Goal: Task Accomplishment & Management: Manage account settings

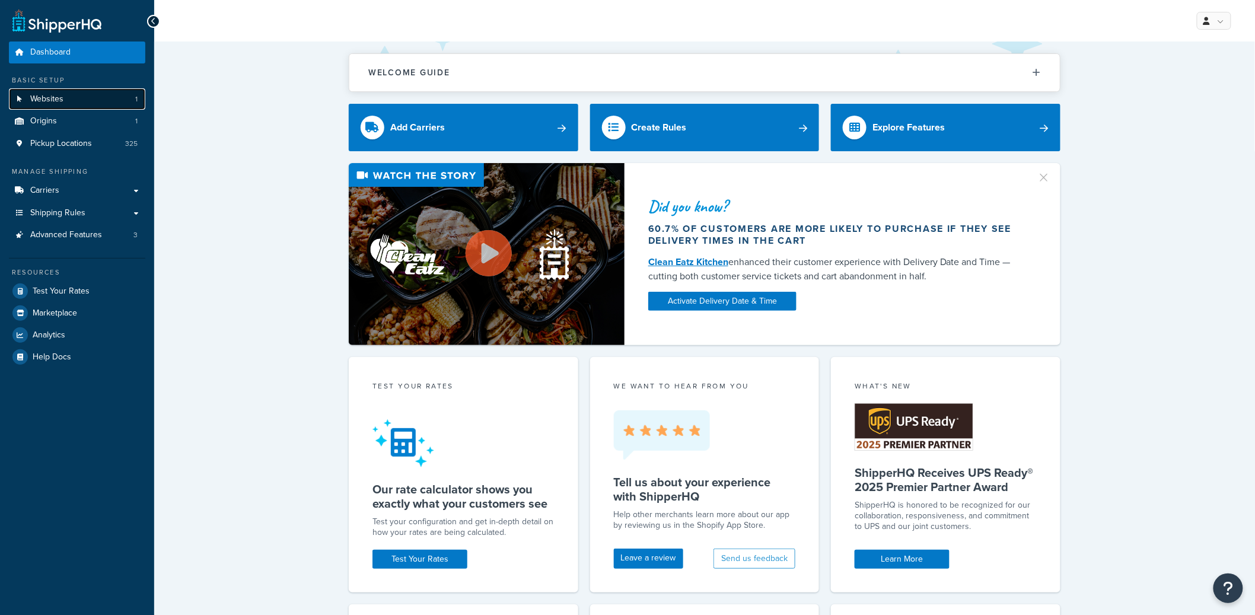
click at [107, 104] on link "Websites 1" at bounding box center [77, 99] width 136 height 22
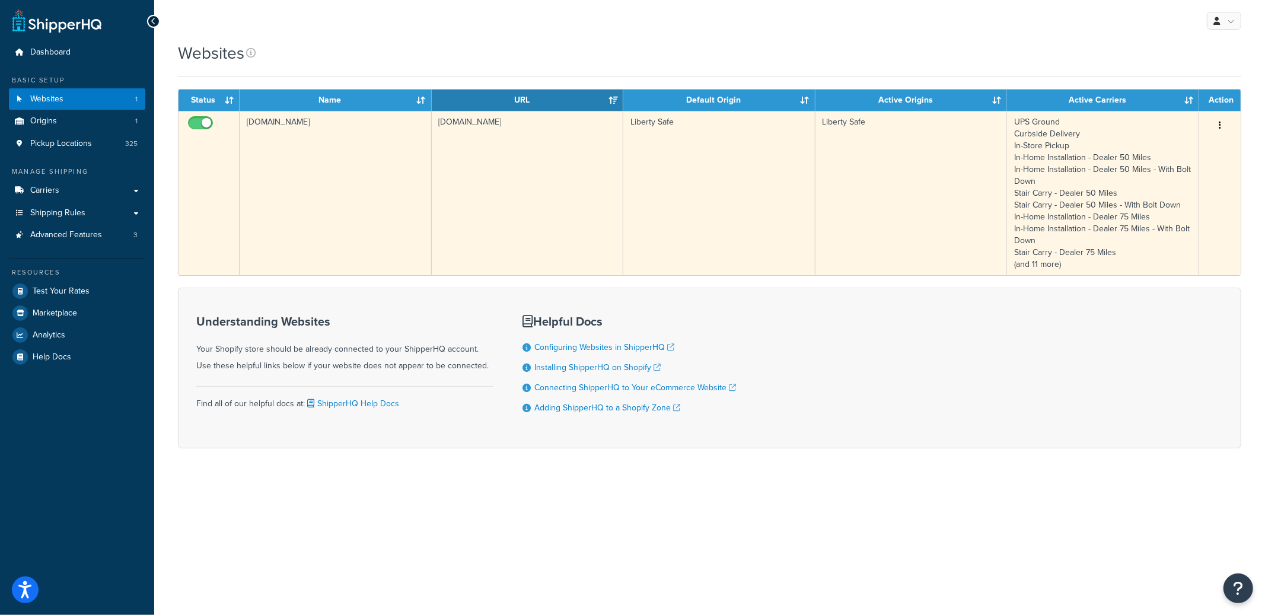
click at [409, 163] on td "[DOMAIN_NAME]" at bounding box center [336, 193] width 192 height 164
click at [363, 163] on td "[DOMAIN_NAME]" at bounding box center [336, 193] width 192 height 164
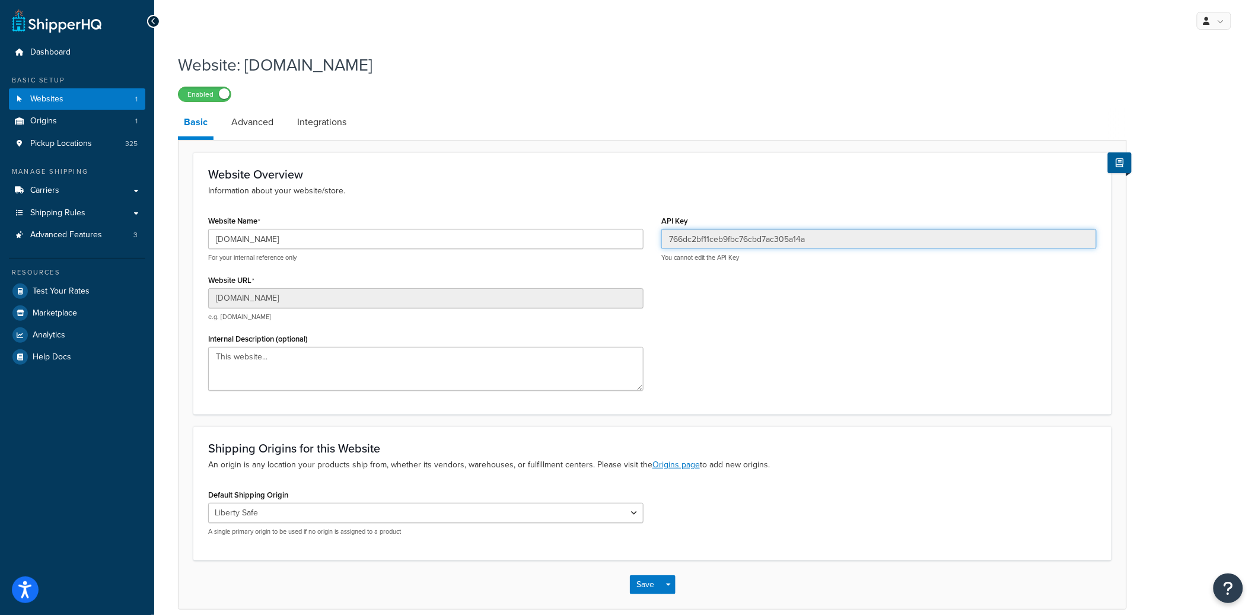
click at [739, 246] on input "766dc2bf11ceb9fbc76cbd7ac305a14a" at bounding box center [878, 239] width 435 height 20
click at [741, 244] on input "766dc2bf11ceb9fbc76cbd7ac305a14a" at bounding box center [878, 239] width 435 height 20
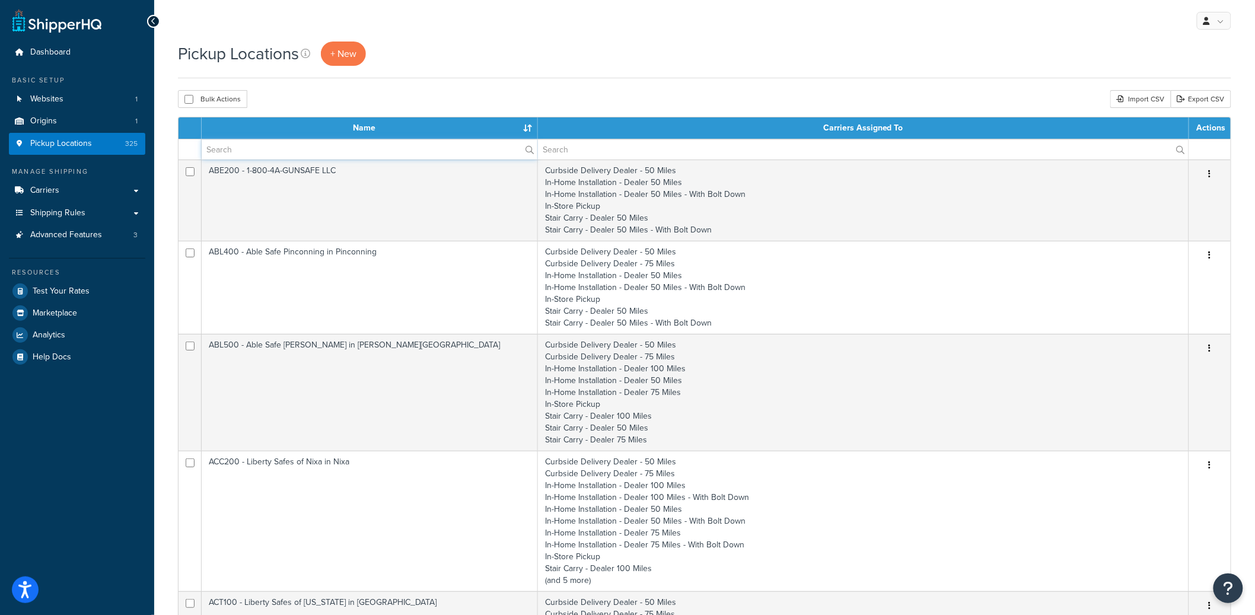
click at [303, 143] on input "text" at bounding box center [370, 149] width 336 height 20
paste input "ANB125"
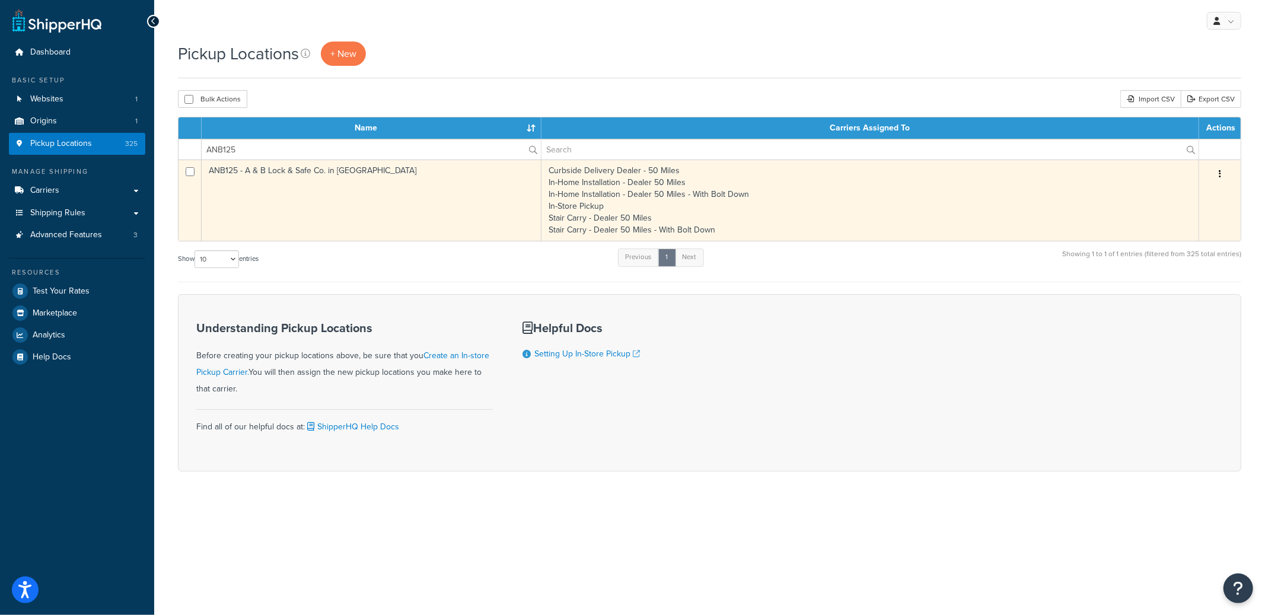
click at [1223, 172] on button "button" at bounding box center [1220, 174] width 17 height 19
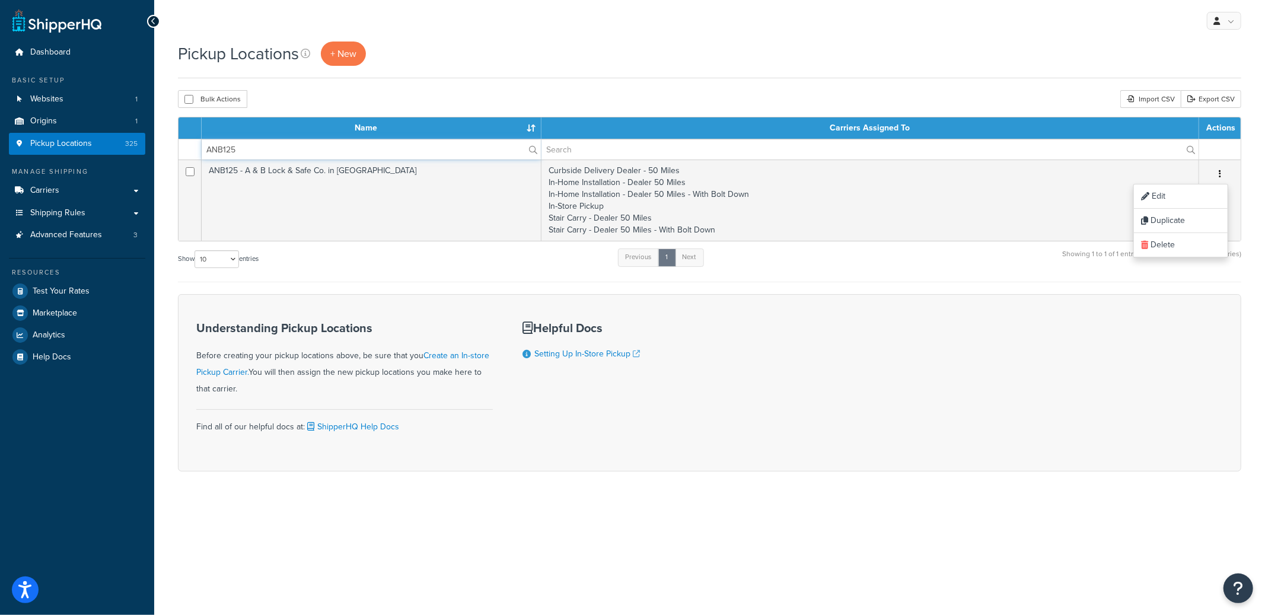
click at [309, 148] on input "ANB125" at bounding box center [371, 149] width 339 height 20
paste input "GLO100"
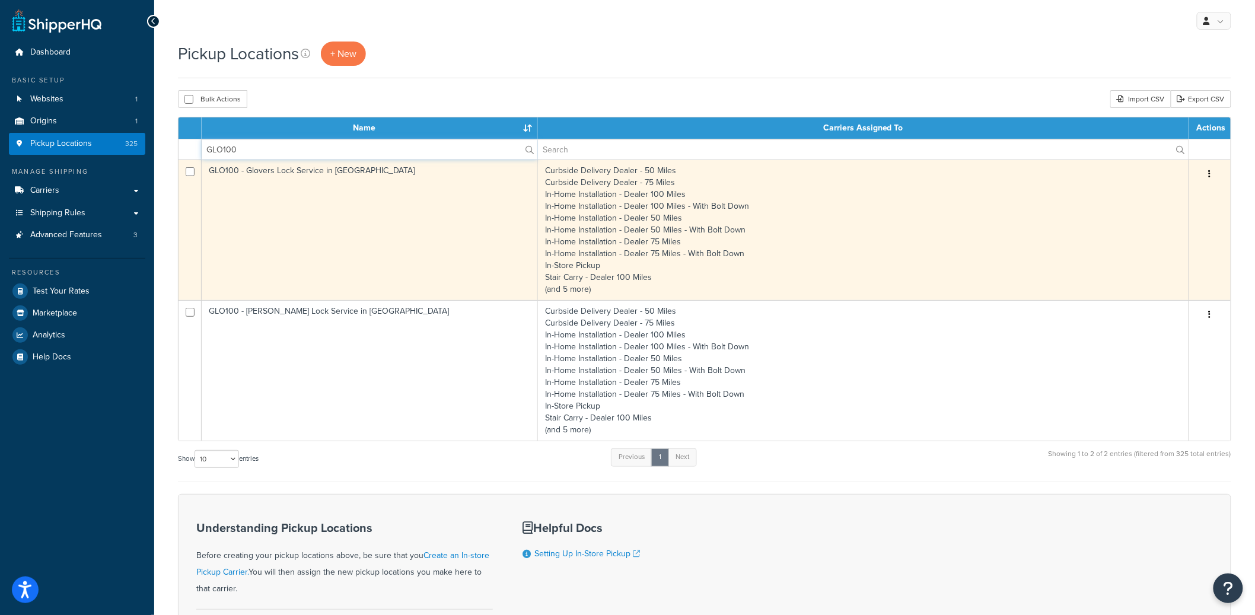
type input "GLO100"
click at [1208, 174] on button "button" at bounding box center [1210, 174] width 17 height 19
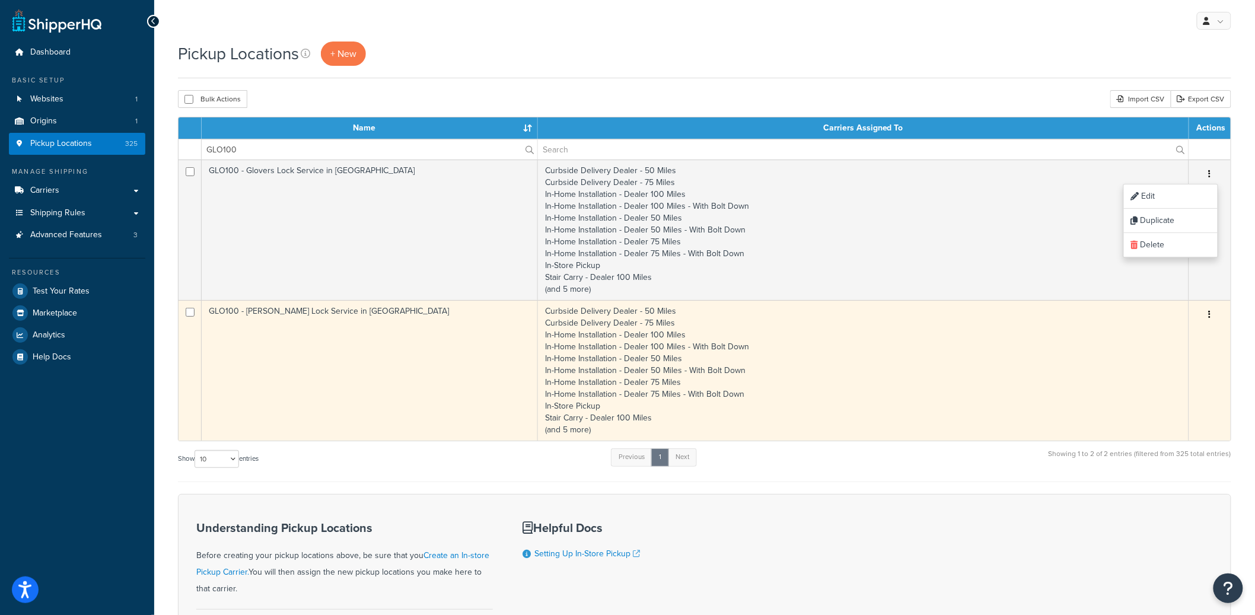
click at [1214, 311] on button "button" at bounding box center [1210, 315] width 17 height 19
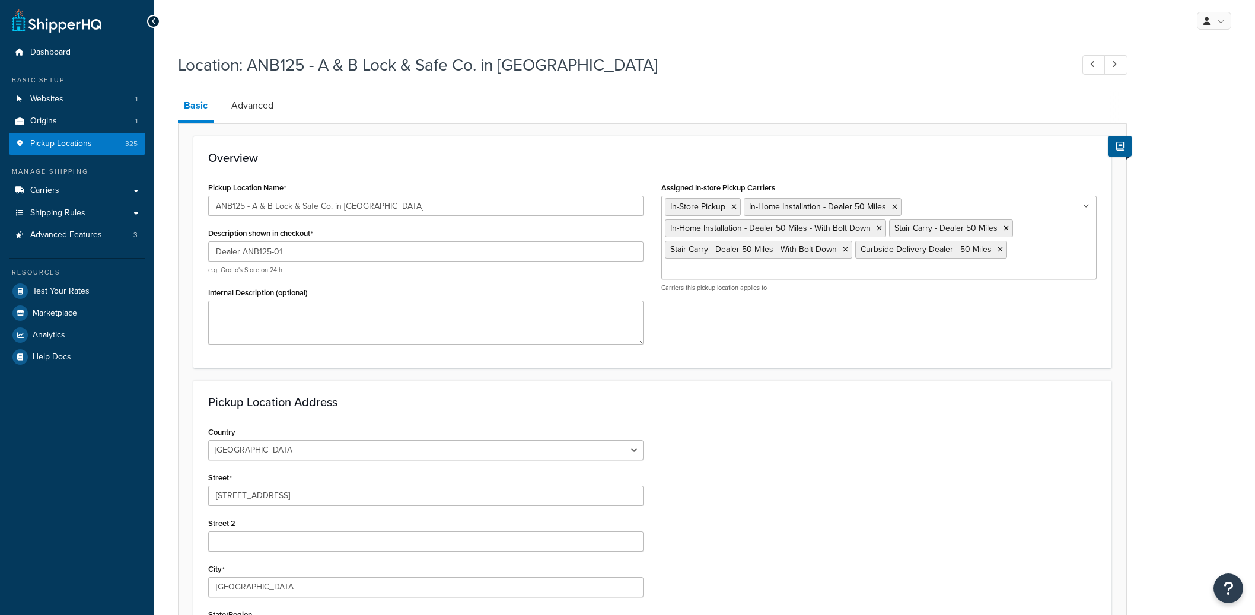
select select "38"
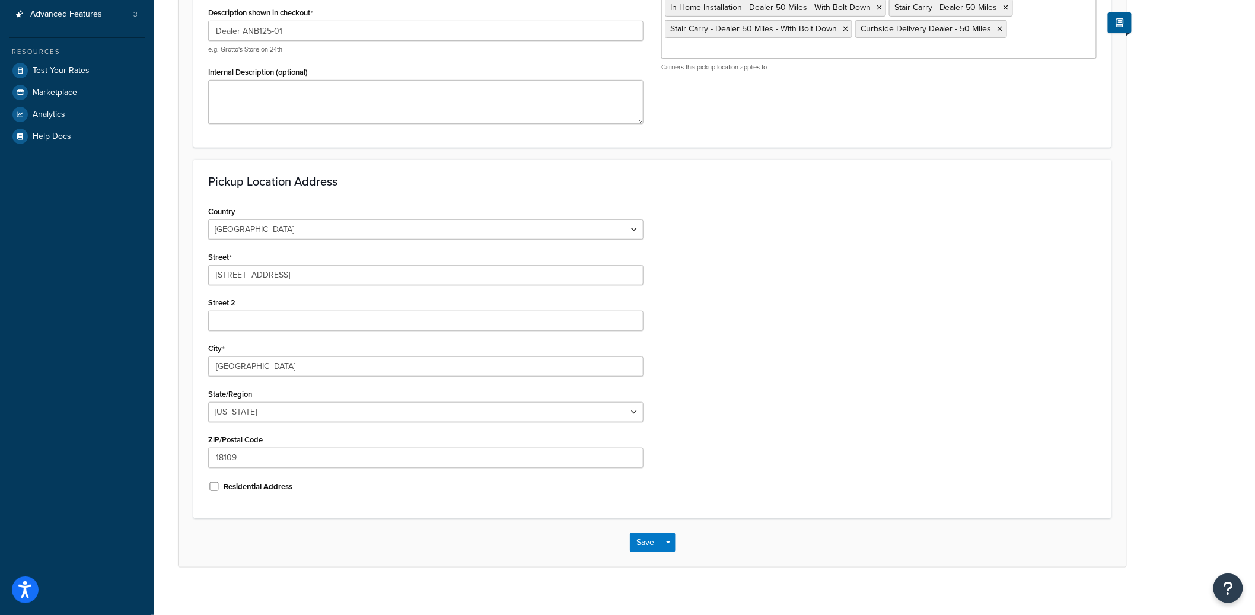
scroll to position [232, 0]
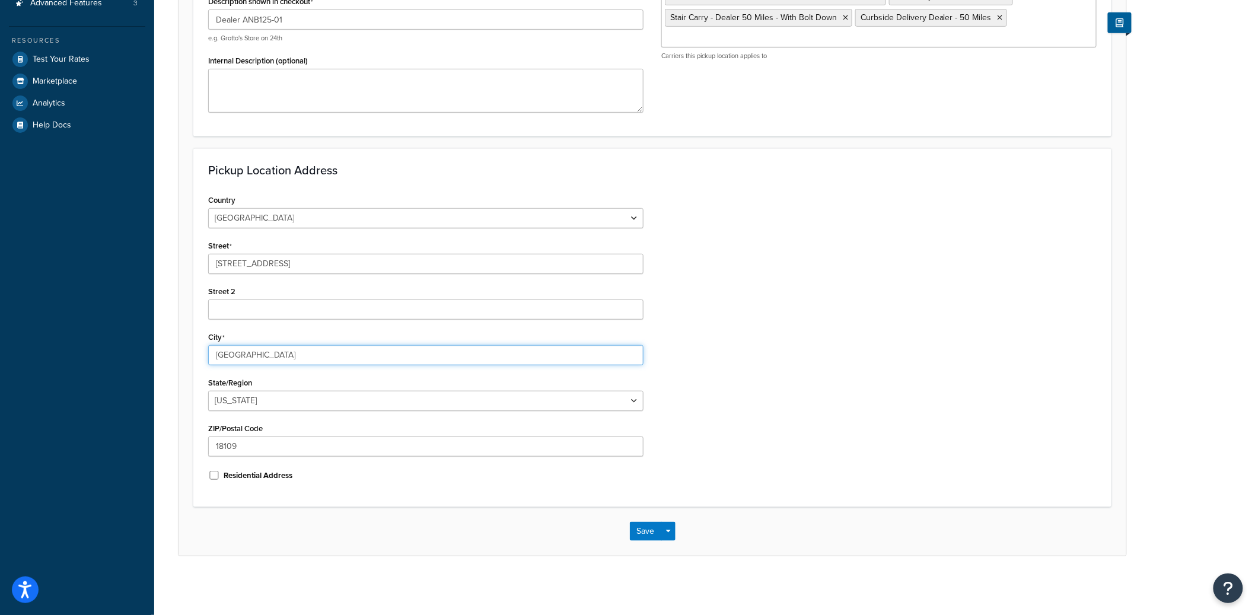
click at [241, 357] on input "Allentown" at bounding box center [425, 355] width 435 height 20
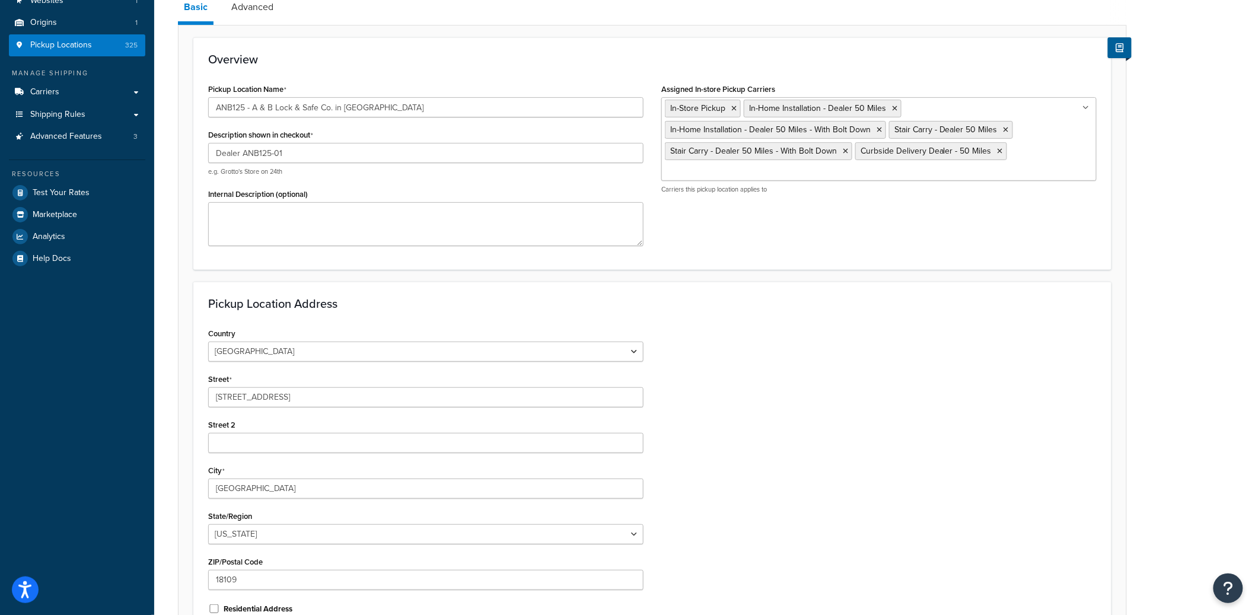
scroll to position [49, 0]
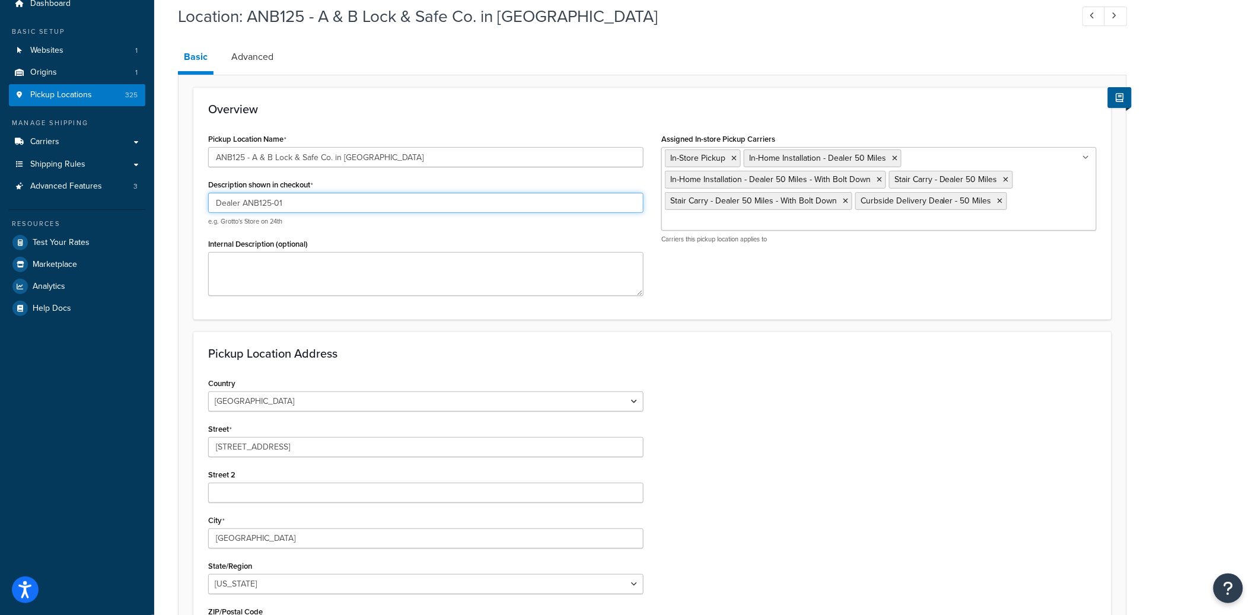
click at [246, 204] on input "Dealer ANB125-01" at bounding box center [425, 203] width 435 height 20
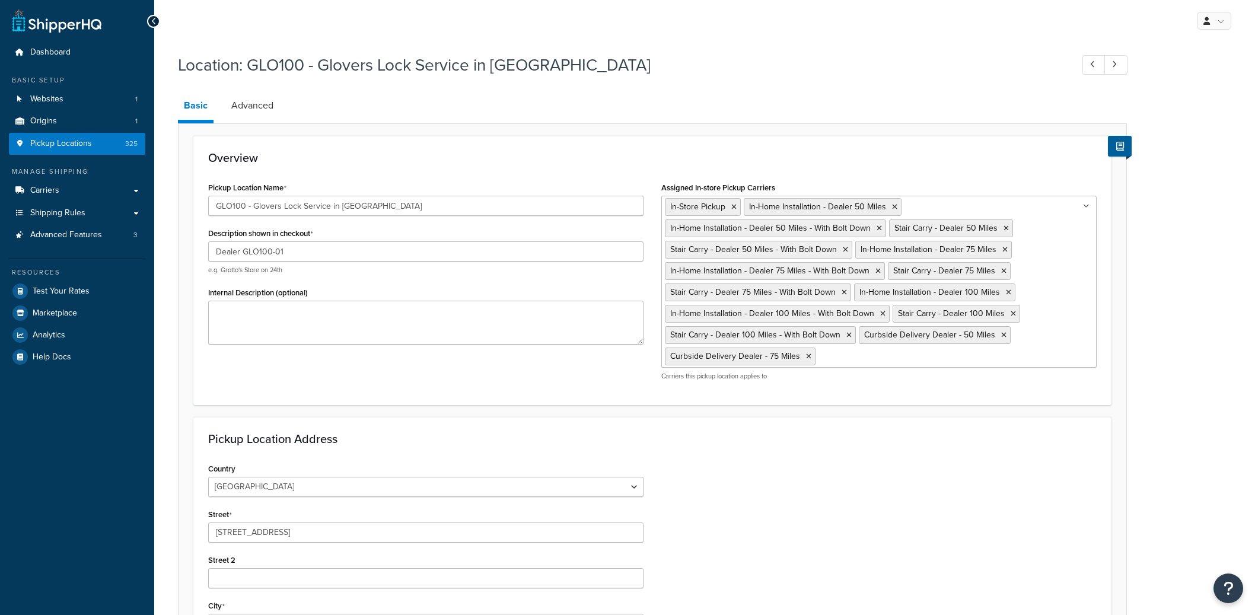
select select "42"
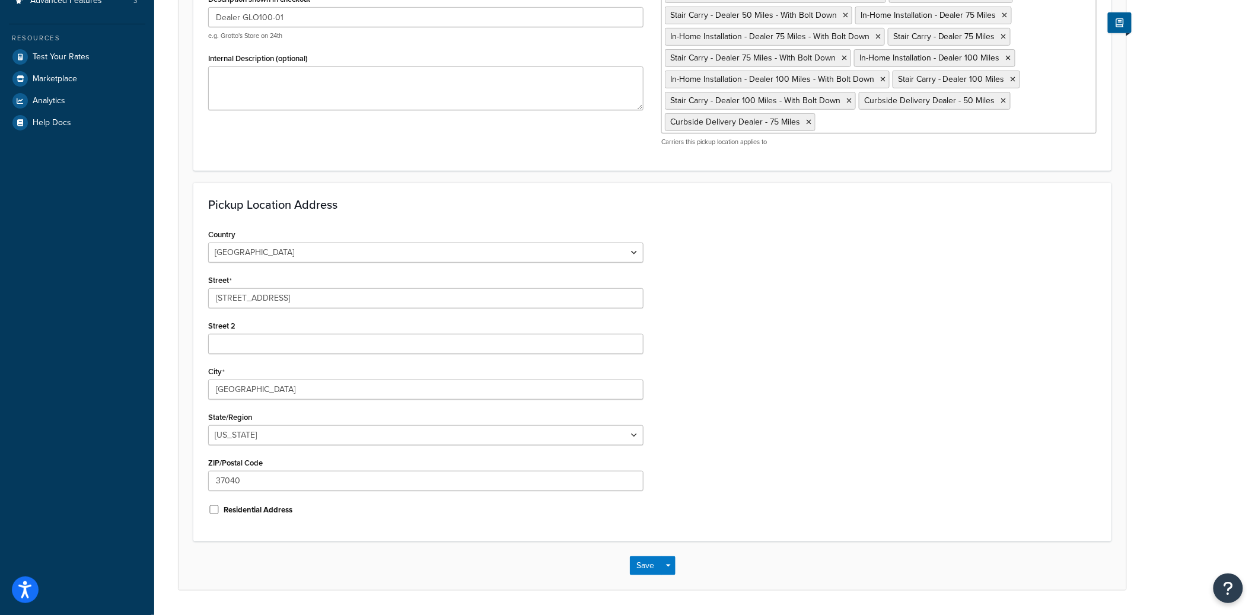
scroll to position [269, 0]
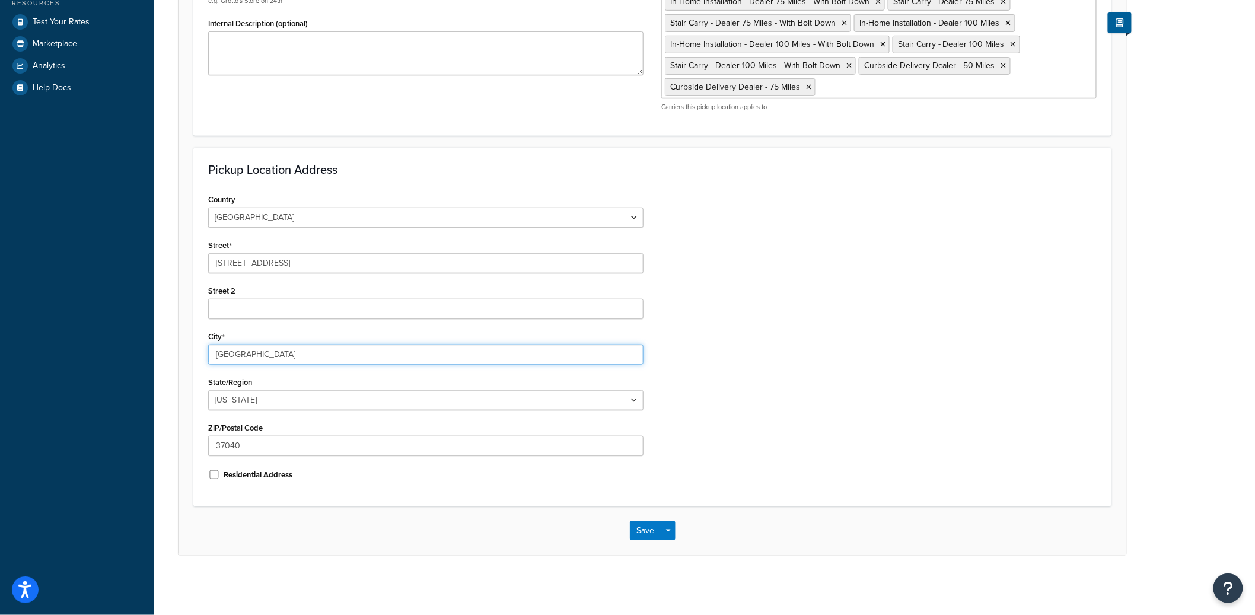
click at [233, 354] on input "Clarksville" at bounding box center [425, 355] width 435 height 20
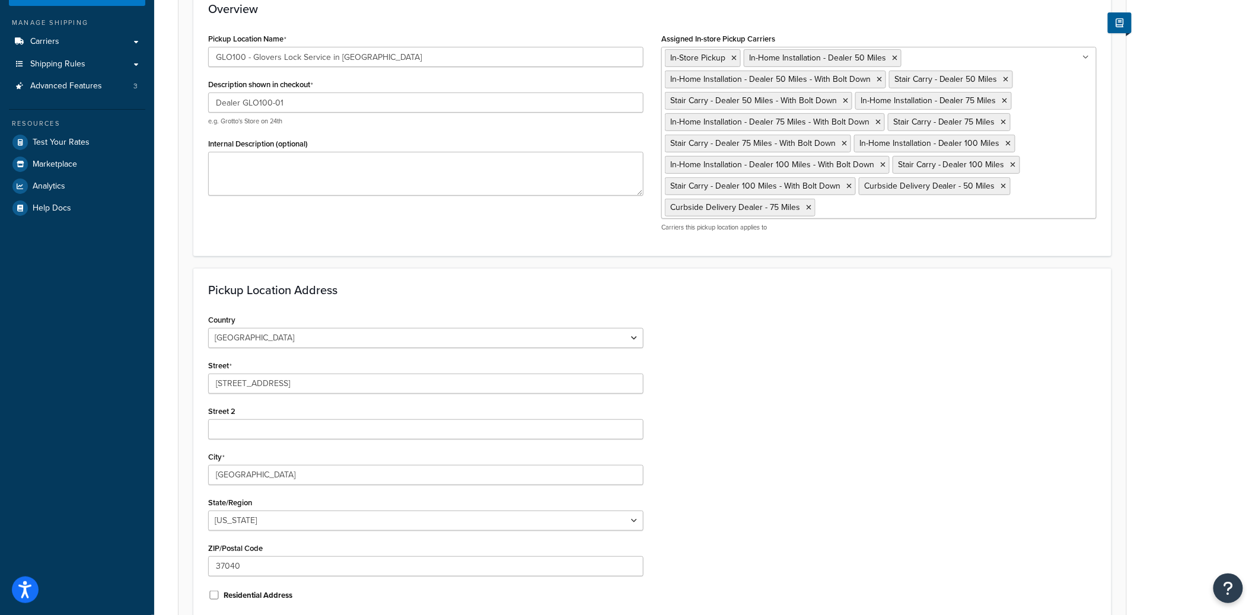
scroll to position [0, 0]
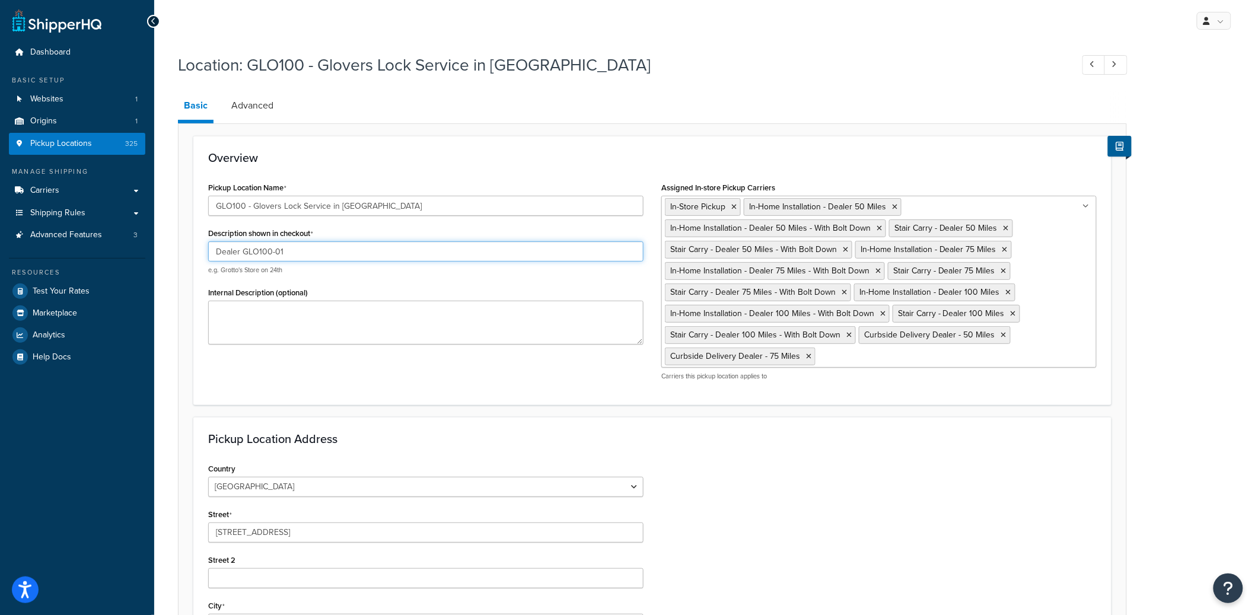
click at [254, 252] on input "Dealer GLO100-01" at bounding box center [425, 251] width 435 height 20
click at [327, 252] on input "Dealer GLO100-01" at bounding box center [425, 251] width 435 height 20
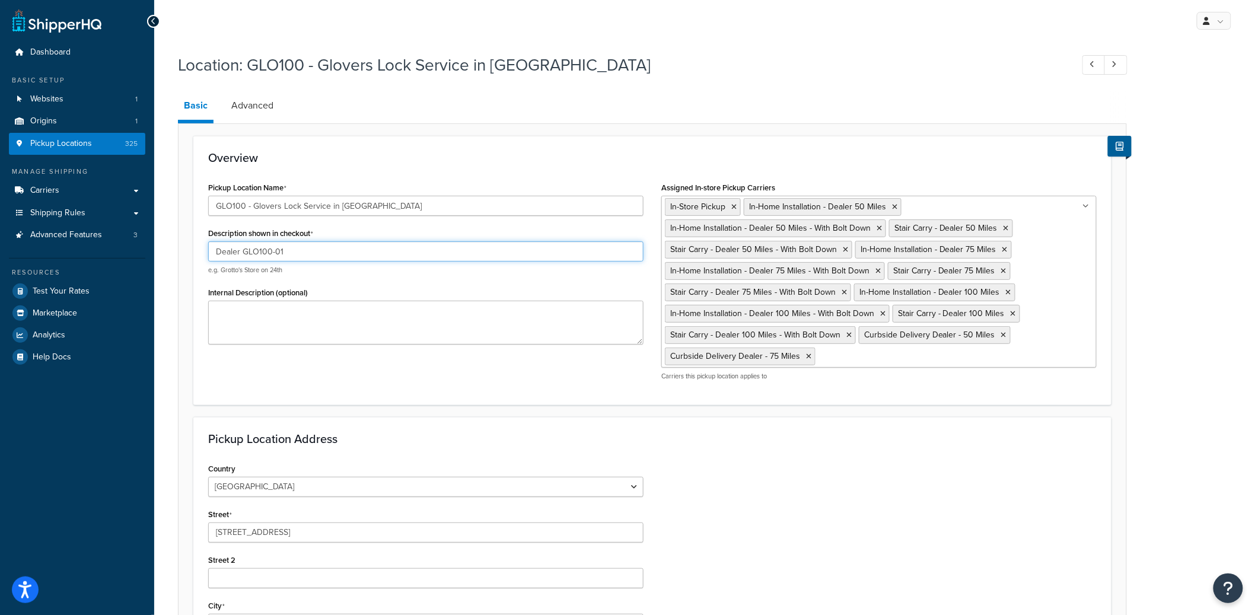
click at [327, 252] on input "Dealer GLO100-01" at bounding box center [425, 251] width 435 height 20
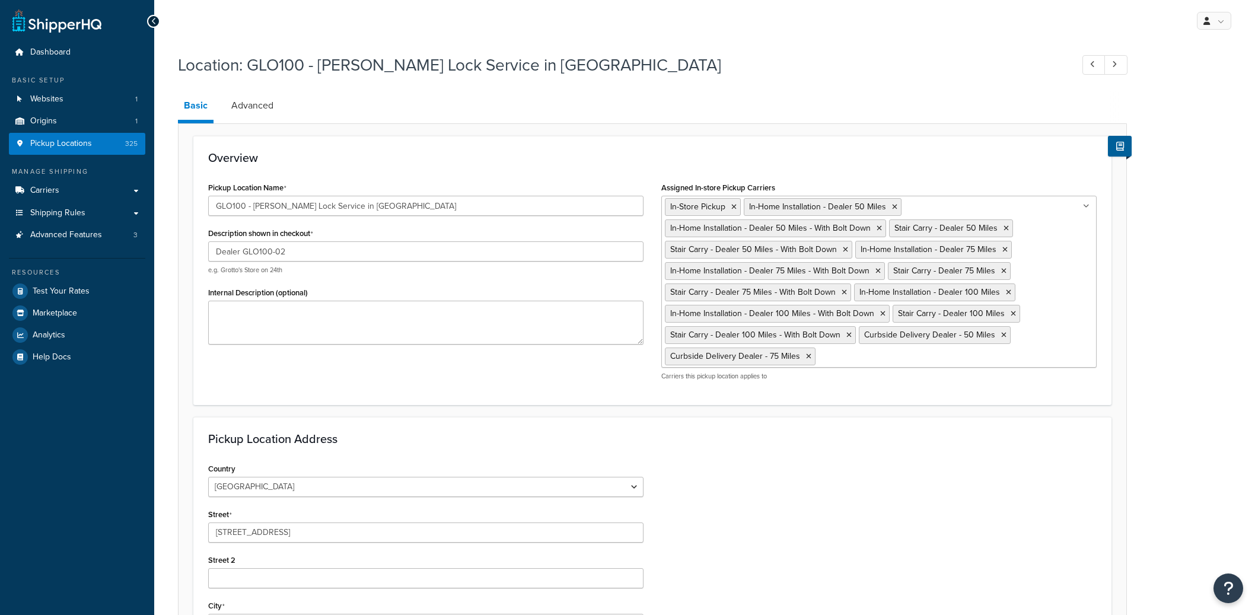
select select "42"
